Goal: Navigation & Orientation: Find specific page/section

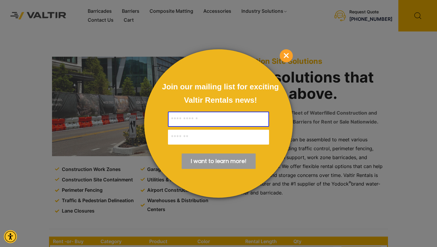
click at [288, 55] on span "×" at bounding box center [286, 55] width 13 height 13
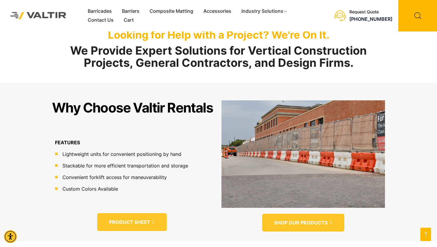
scroll to position [303, 0]
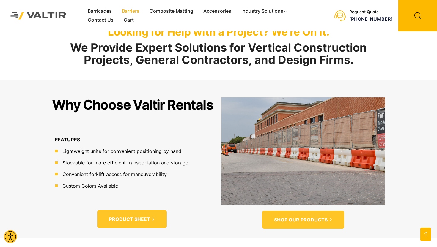
click at [128, 12] on link "Barriers" at bounding box center [131, 11] width 28 height 9
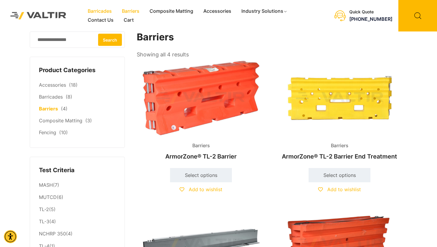
click at [99, 13] on link "Barricades" at bounding box center [100, 11] width 34 height 9
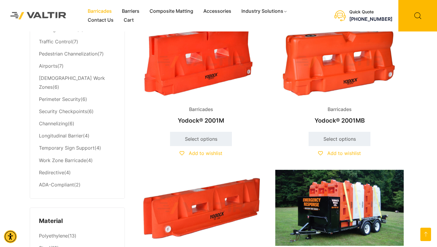
scroll to position [162, 0]
